Goal: Task Accomplishment & Management: Manage account settings

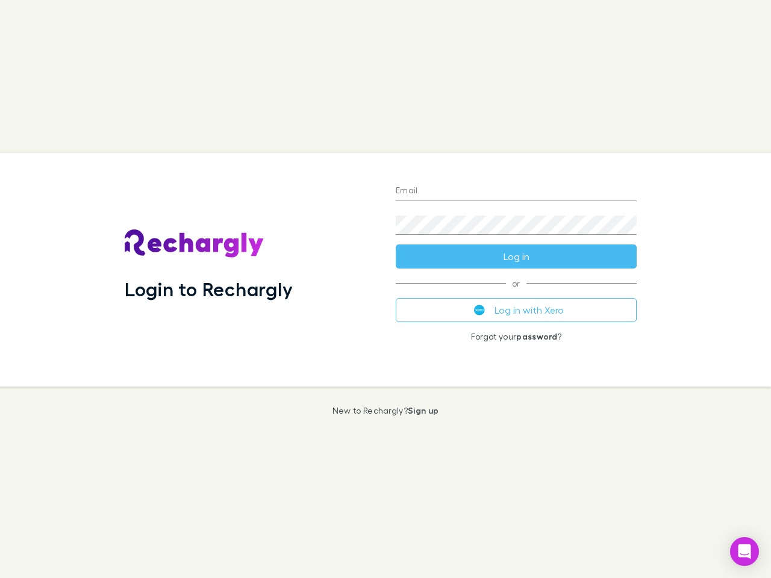
click at [386, 289] on div "Login to Rechargly" at bounding box center [250, 270] width 271 height 234
click at [516, 192] on input "Email" at bounding box center [516, 191] width 241 height 19
click at [516, 257] on button "Log in" at bounding box center [516, 257] width 241 height 24
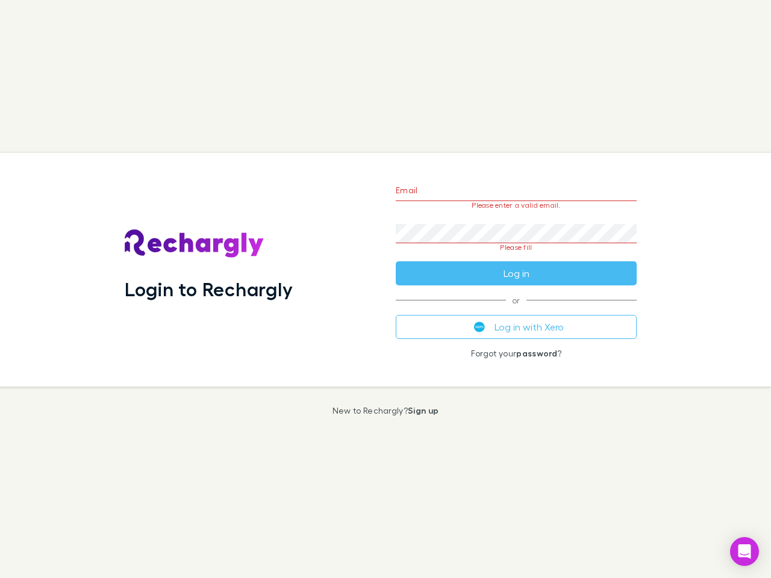
click at [516, 310] on div "Email Please enter a valid email. Password Please fill Log in or Log in with Xe…" at bounding box center [516, 270] width 260 height 234
click at [745, 552] on icon "Open Intercom Messenger" at bounding box center [745, 552] width 13 height 14
